Goal: Book appointment/travel/reservation

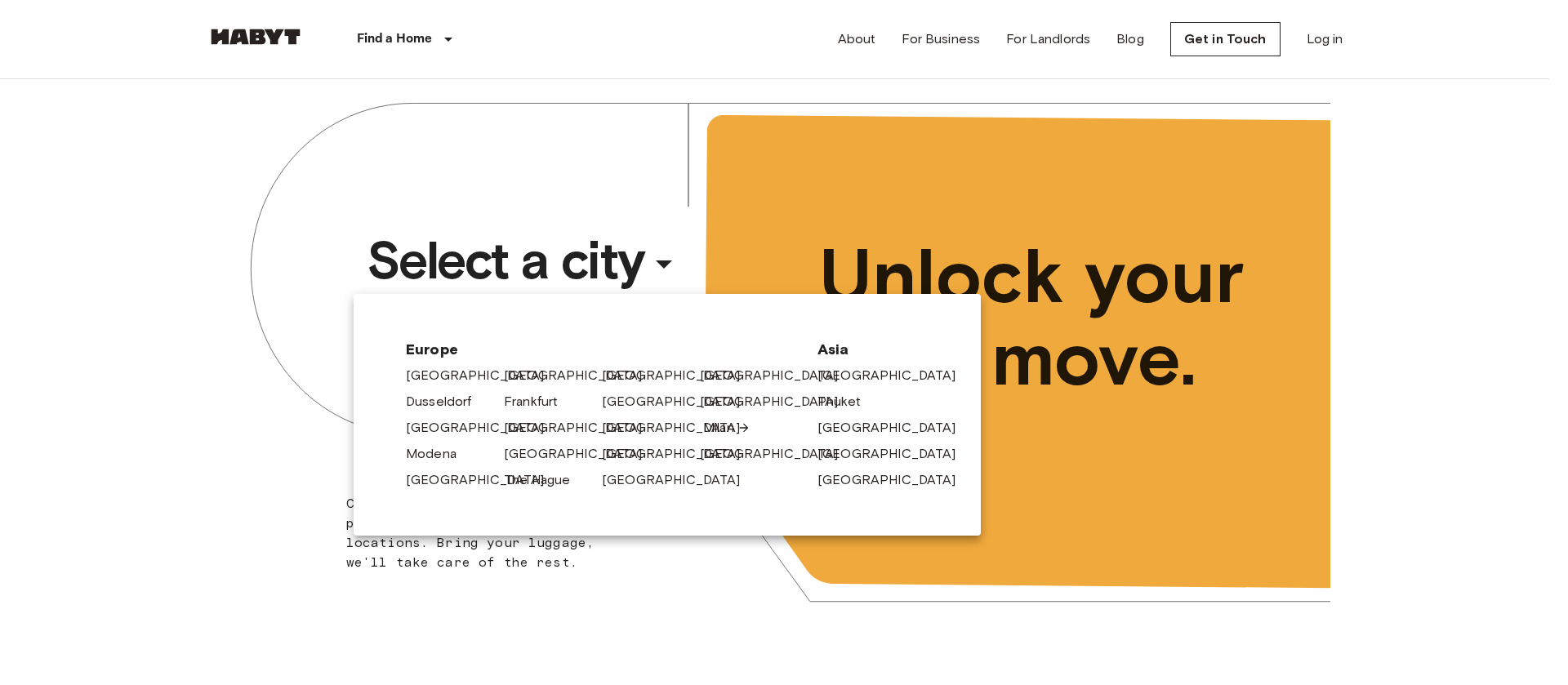
click at [710, 419] on link "Milan" at bounding box center [727, 428] width 48 height 19
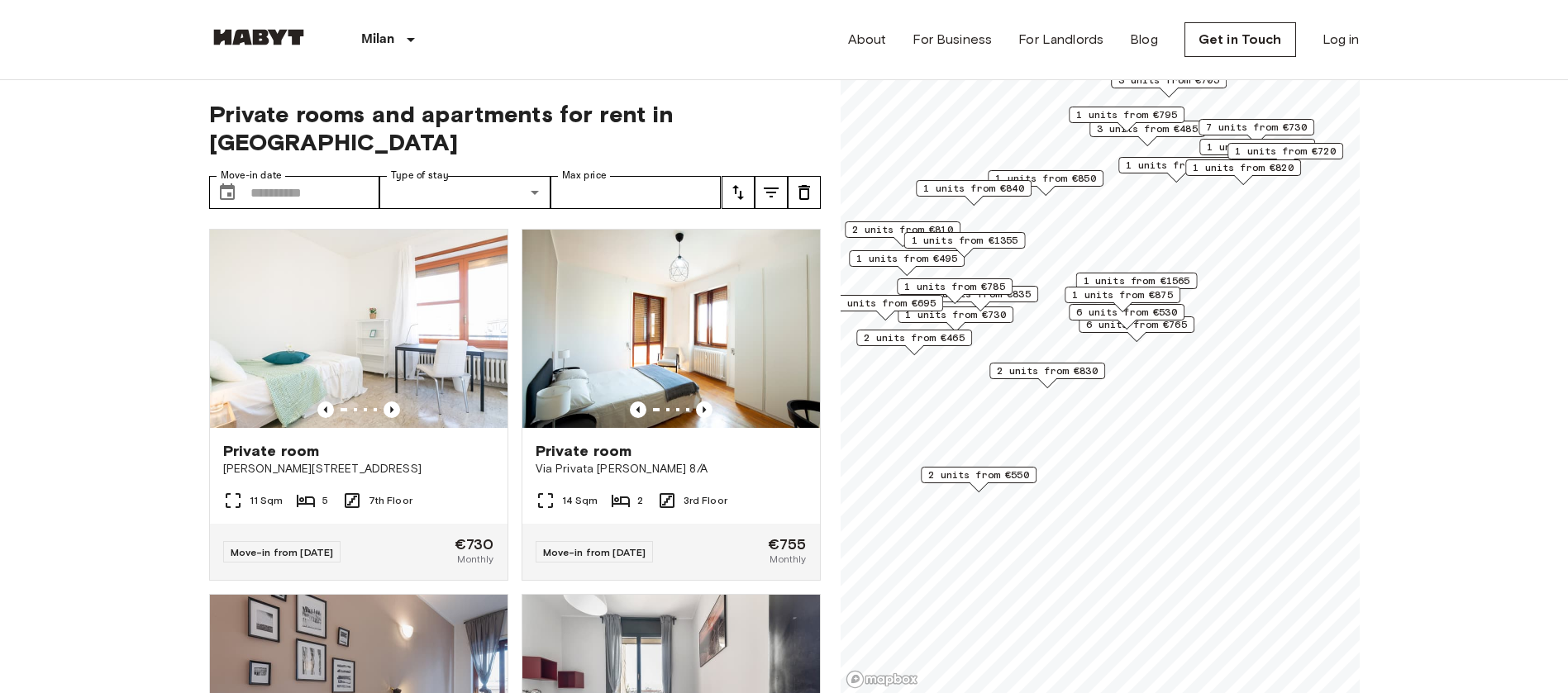
drag, startPoint x: 1142, startPoint y: 336, endPoint x: 1161, endPoint y: 334, distance: 19.1
click at [1161, 334] on div "6 units from €765" at bounding box center [1136, 330] width 116 height 26
click at [1170, 321] on div "6 units from €530" at bounding box center [1127, 317] width 116 height 26
click at [1134, 323] on div "Map marker" at bounding box center [1128, 324] width 19 height 9
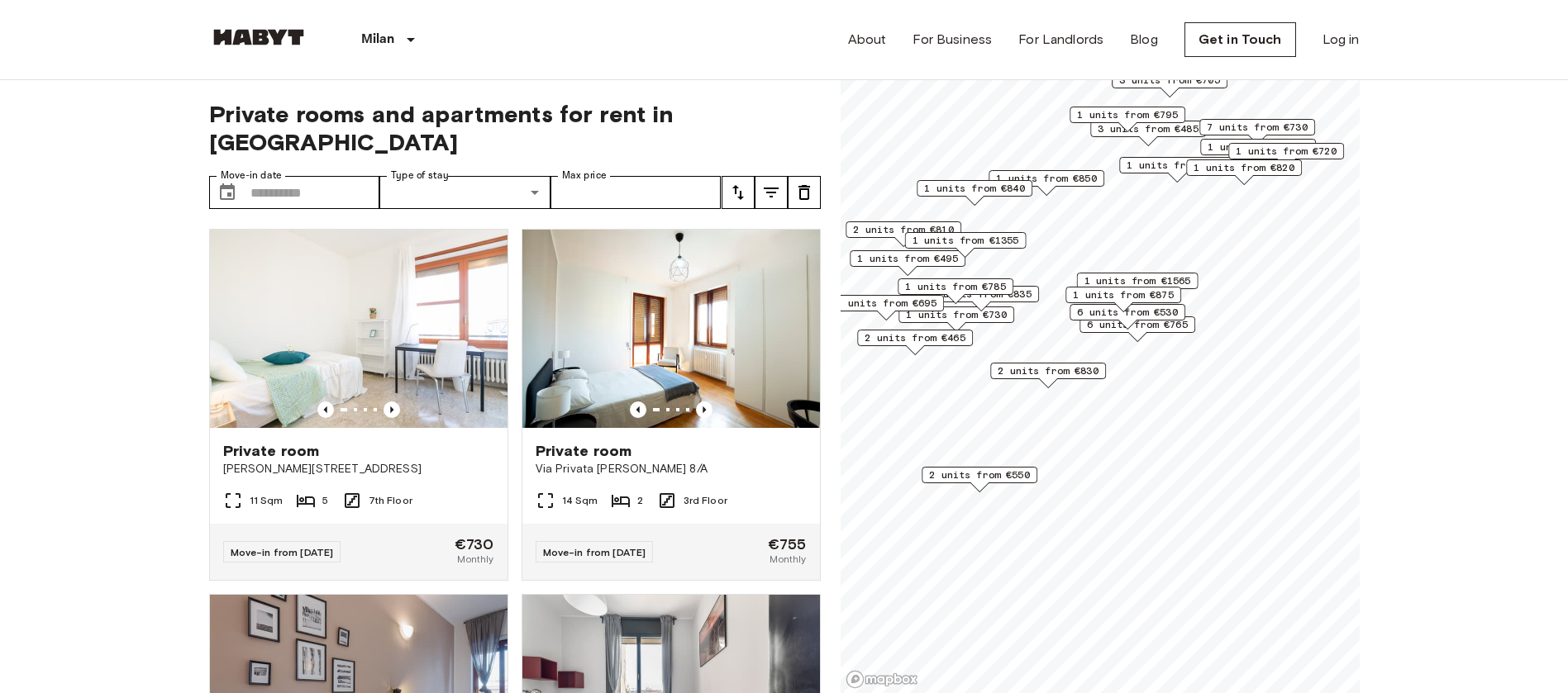
click at [1134, 323] on div "Map marker" at bounding box center [1128, 324] width 19 height 9
click at [982, 320] on span "1 units from €730" at bounding box center [955, 315] width 101 height 15
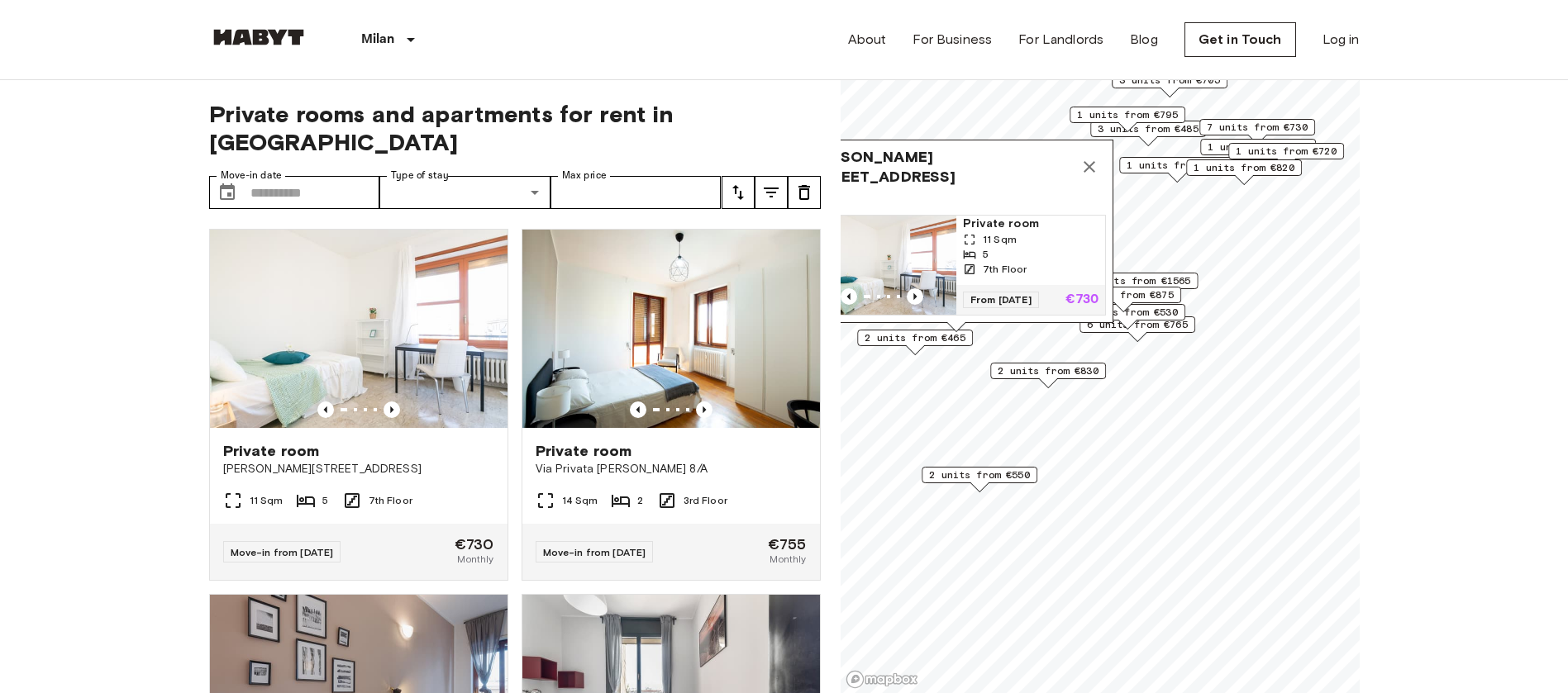
click at [1087, 157] on icon "Map marker" at bounding box center [1089, 166] width 19 height 19
